Goal: Task Accomplishment & Management: Manage account settings

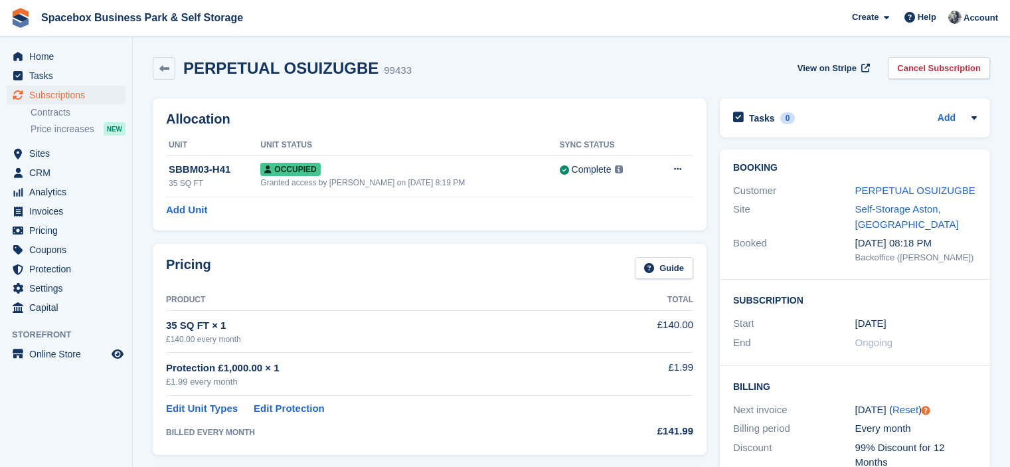
scroll to position [753, 0]
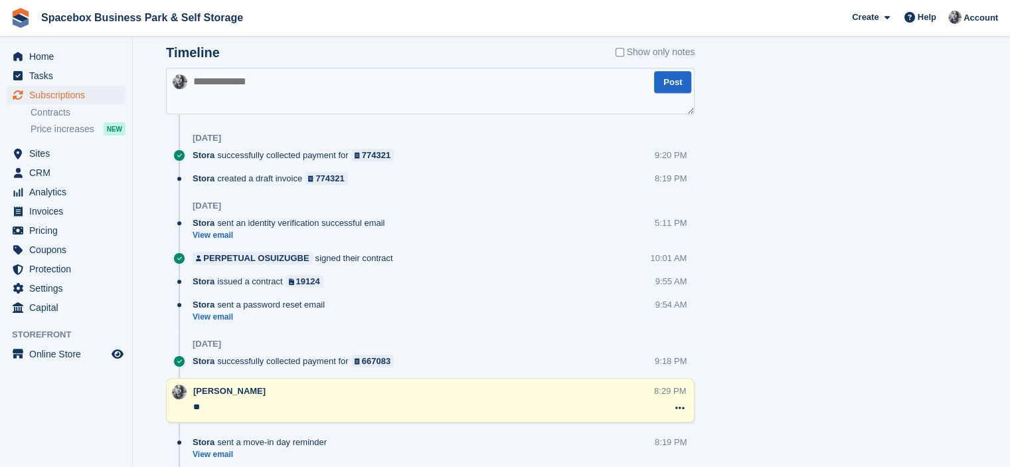
click at [96, 116] on link "Contracts" at bounding box center [78, 112] width 95 height 13
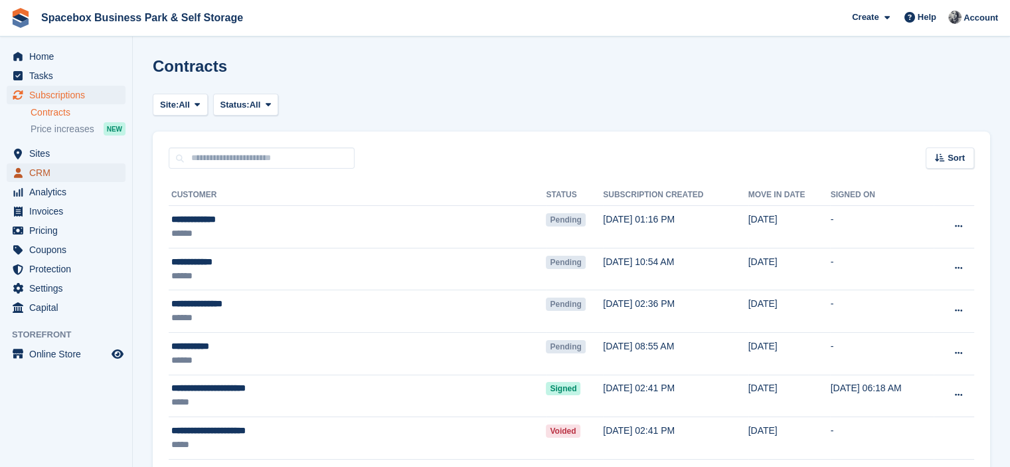
click at [48, 169] on span "CRM" at bounding box center [69, 172] width 80 height 19
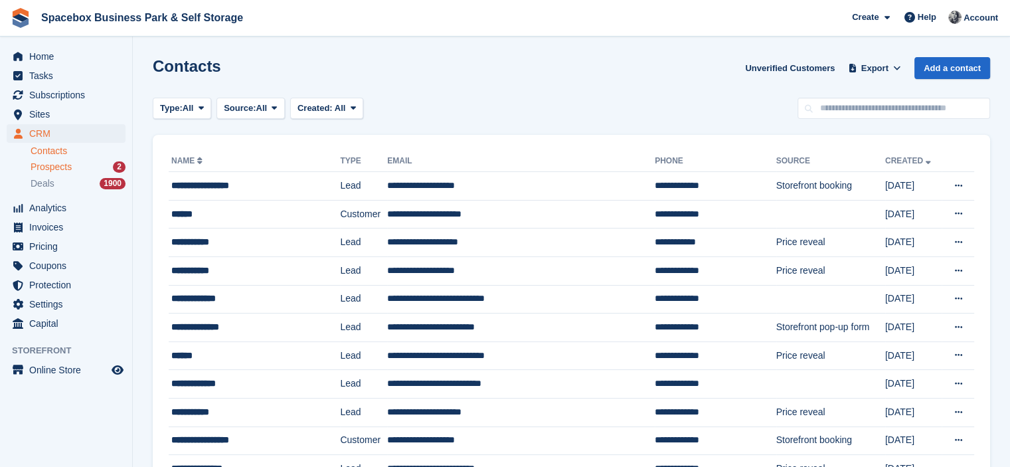
click at [50, 169] on span "Prospects" at bounding box center [51, 167] width 41 height 13
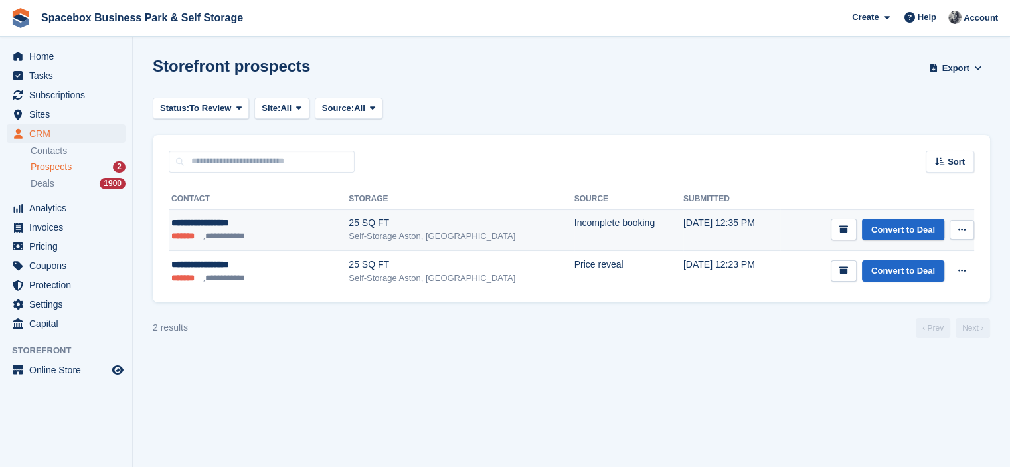
click at [707, 218] on td "[DATE] 12:35 PM" at bounding box center [731, 229] width 97 height 41
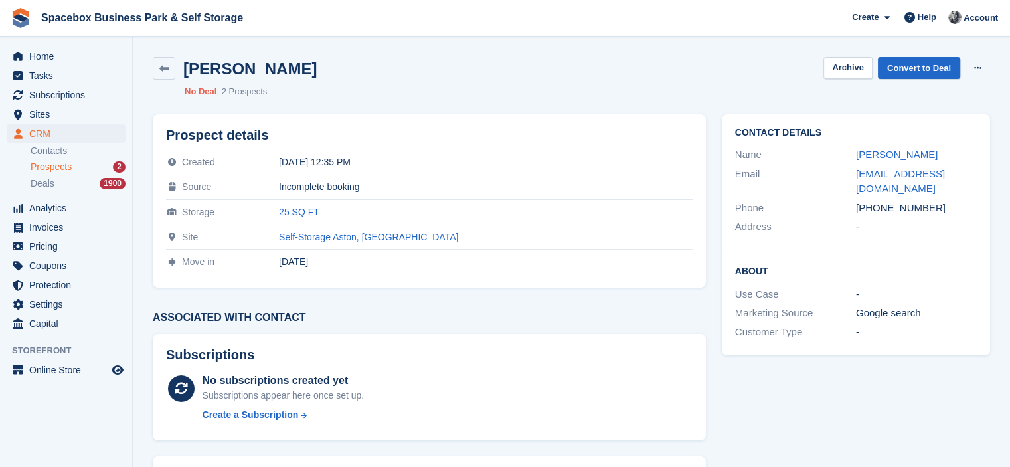
click at [707, 218] on div "Prospect details Created 02 Sep 2025, 12:35 PM Source Incomplete booking Storag…" at bounding box center [429, 200] width 569 height 189
drag, startPoint x: 874, startPoint y: 192, endPoint x: 937, endPoint y: 188, distance: 62.5
click at [937, 200] on div "+447498015155" at bounding box center [916, 207] width 121 height 15
copy div "7498015155"
click at [892, 153] on link "Tairell Rodriguez" at bounding box center [897, 154] width 82 height 11
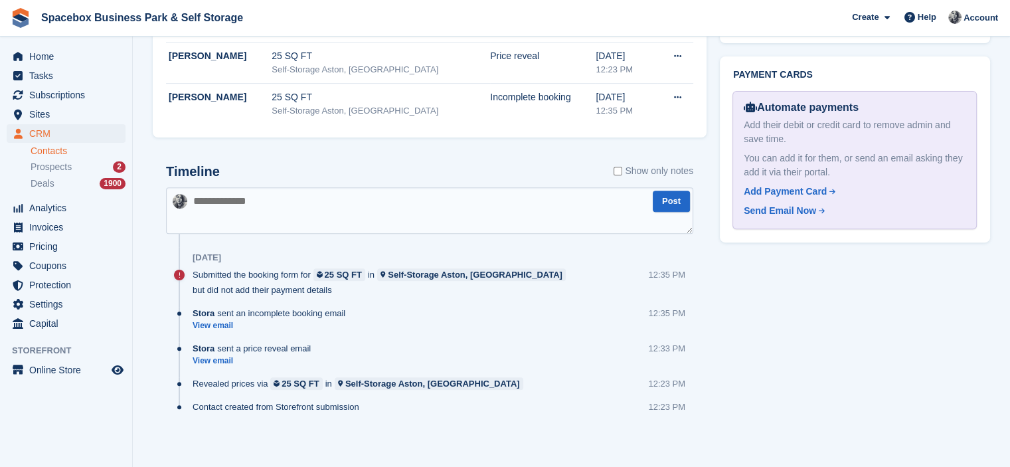
scroll to position [492, 0]
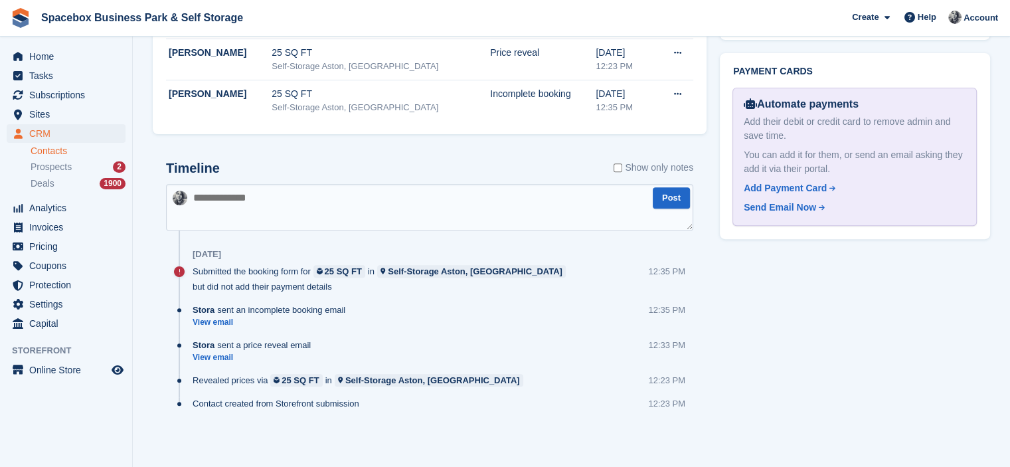
click at [457, 203] on textarea at bounding box center [429, 207] width 527 height 46
type textarea "**********"
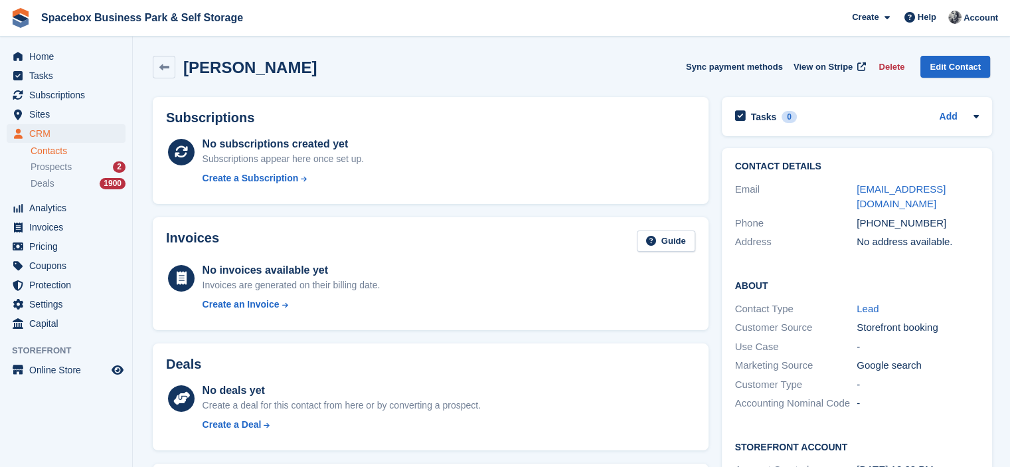
scroll to position [0, 0]
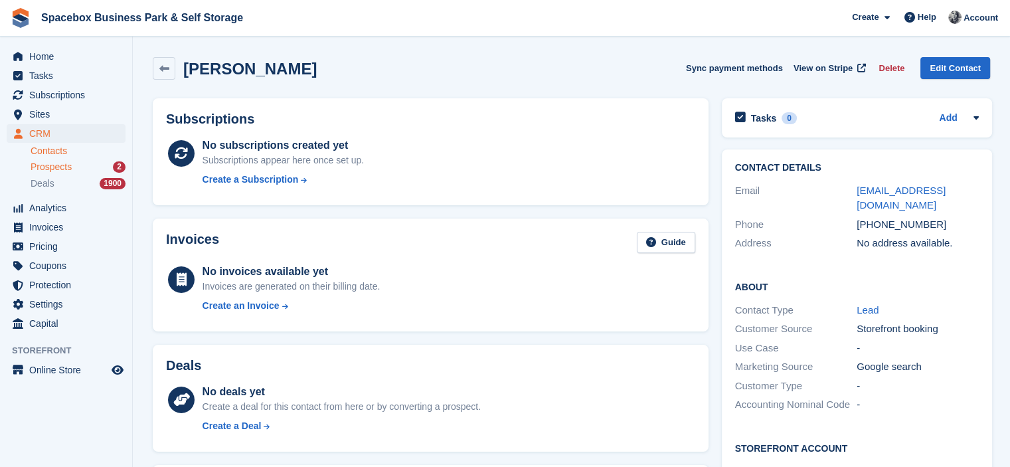
click at [52, 168] on span "Prospects" at bounding box center [51, 167] width 41 height 13
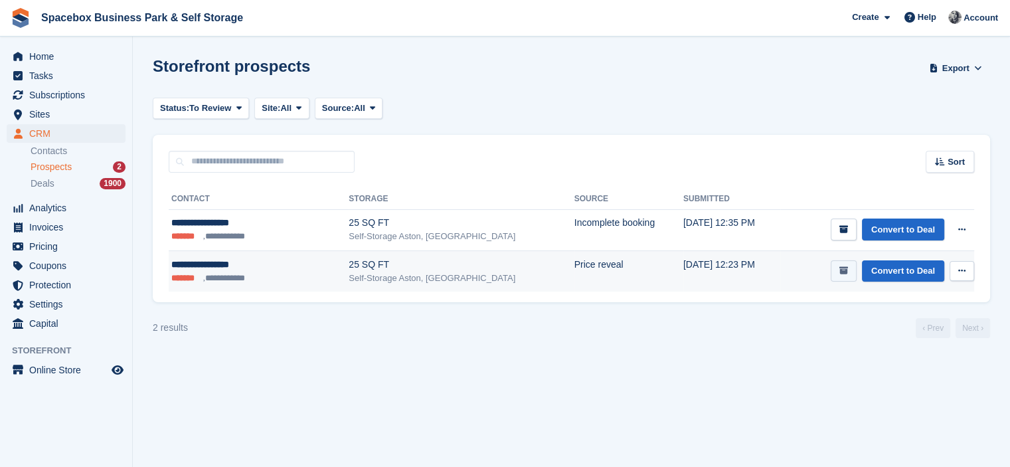
click at [851, 267] on button "submit" at bounding box center [843, 271] width 26 height 22
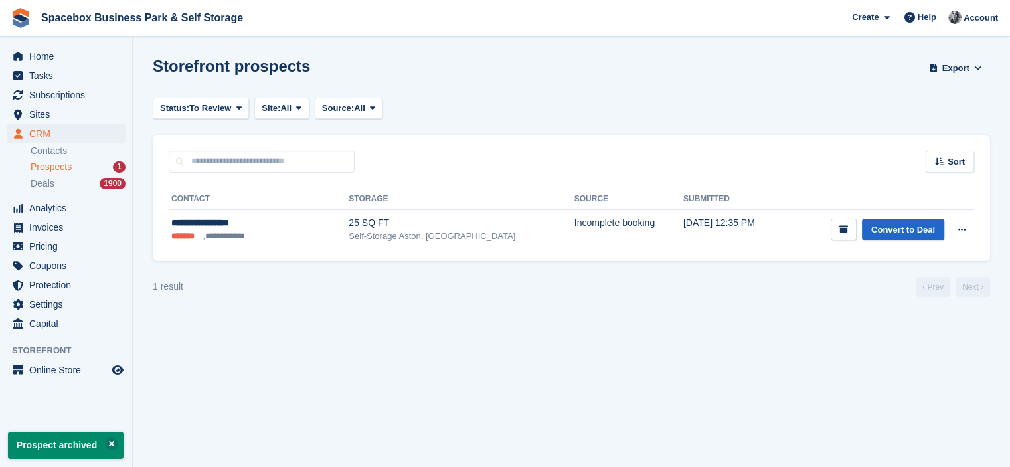
click at [574, 220] on td "Incomplete booking" at bounding box center [628, 229] width 109 height 41
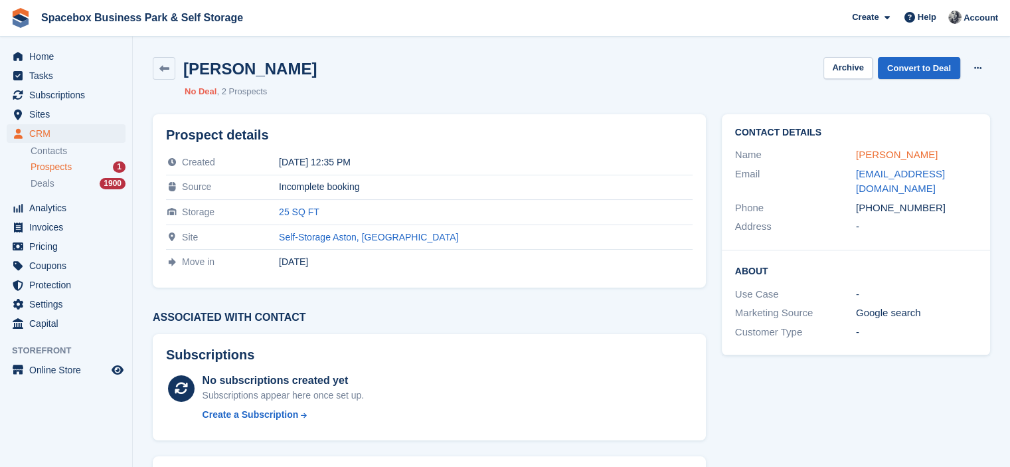
click at [880, 151] on link "[PERSON_NAME]" at bounding box center [897, 154] width 82 height 11
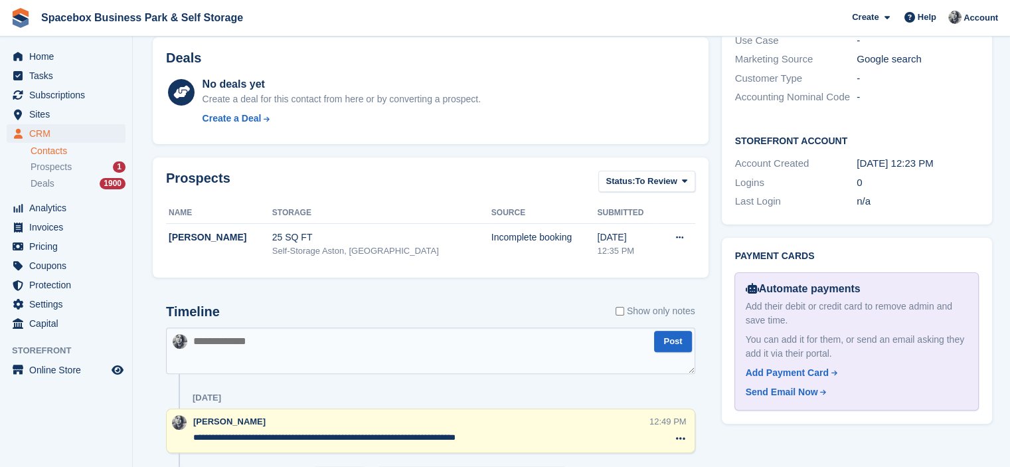
scroll to position [376, 0]
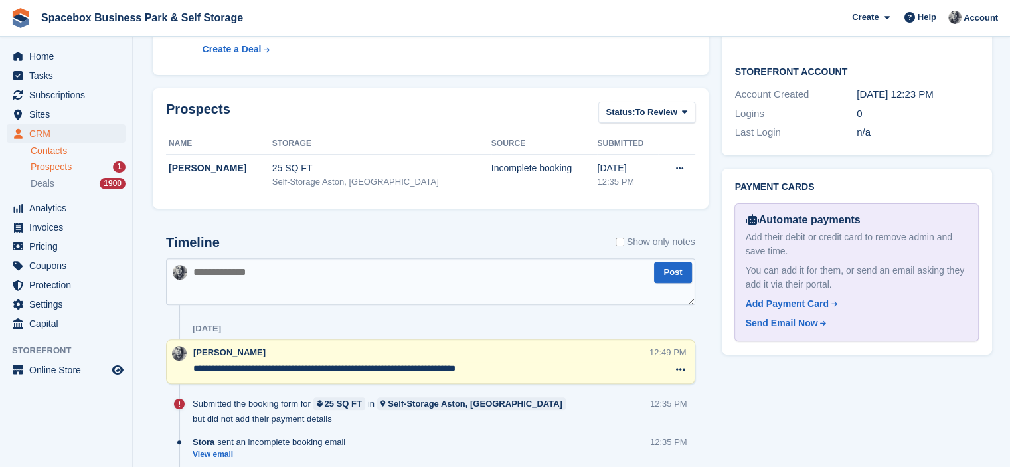
click at [62, 166] on span "Prospects" at bounding box center [51, 167] width 41 height 13
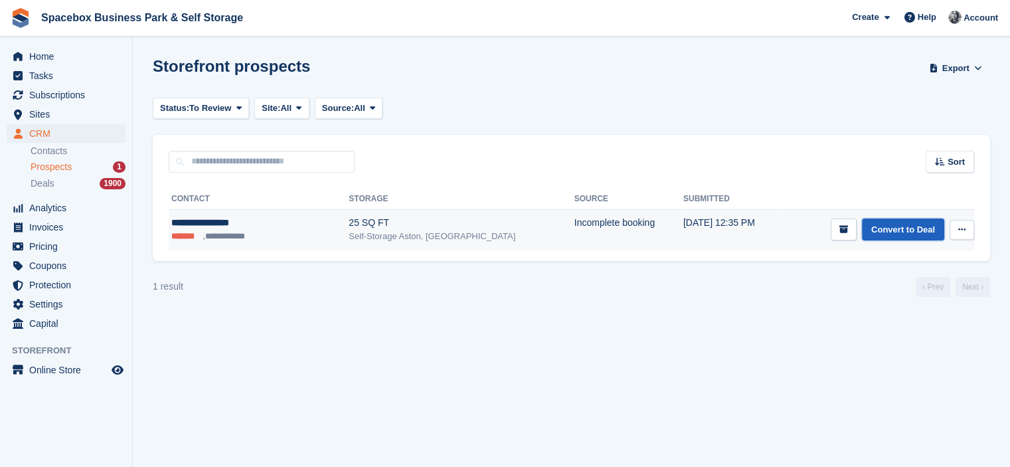
click at [905, 226] on link "Convert to Deal" at bounding box center [903, 229] width 82 height 22
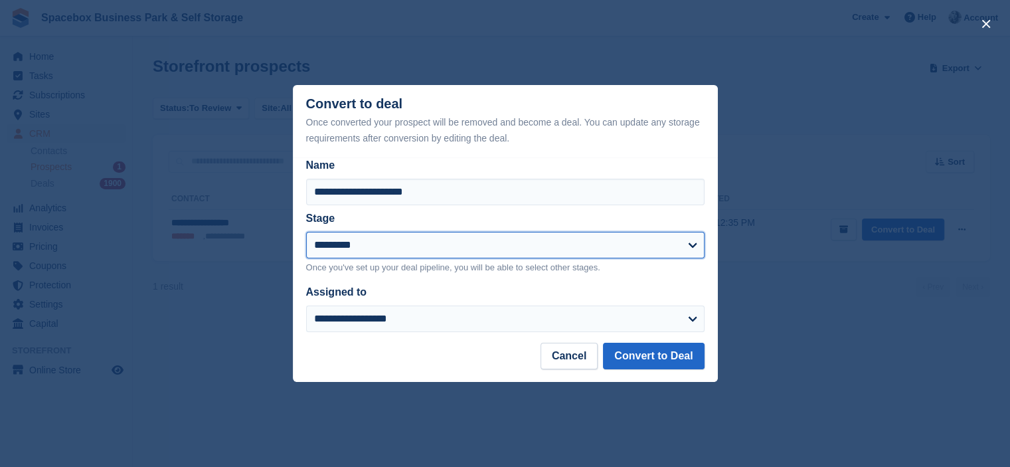
click at [461, 248] on select "**********" at bounding box center [505, 245] width 398 height 27
select select "****"
click at [306, 232] on select "**********" at bounding box center [505, 245] width 398 height 27
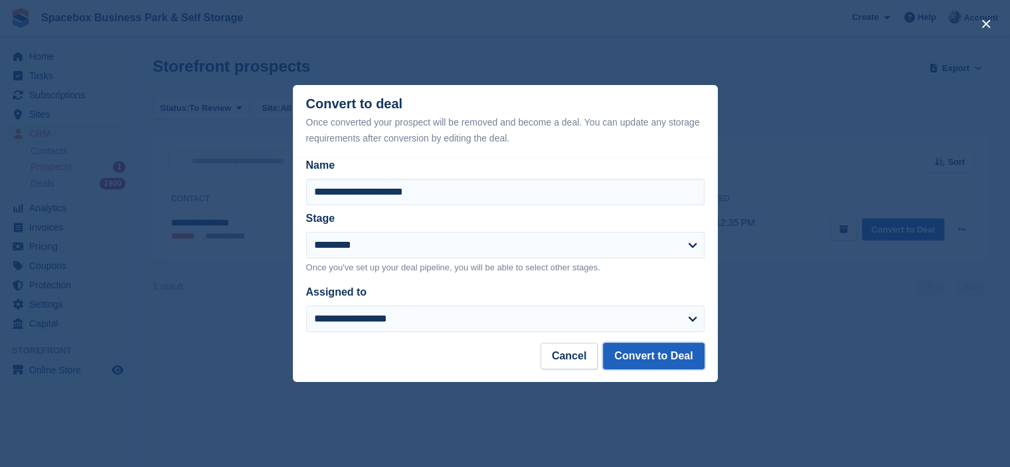
click at [633, 349] on button "Convert to Deal" at bounding box center [653, 356] width 101 height 27
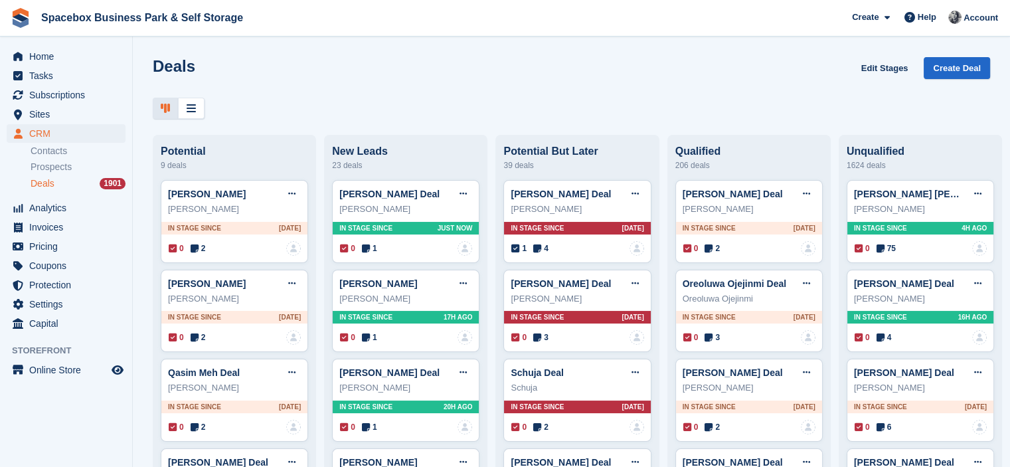
click at [297, 76] on div "Deals Edit Stages Create Deal" at bounding box center [571, 76] width 837 height 38
click at [279, 114] on div at bounding box center [571, 109] width 837 height 22
click at [635, 91] on div "Deals Edit Stages Create Deal" at bounding box center [571, 76] width 837 height 38
click at [404, 74] on div "Deals Edit Stages Create Deal" at bounding box center [571, 76] width 837 height 38
click at [63, 224] on span "Invoices" at bounding box center [69, 227] width 80 height 19
